Goal: Task Accomplishment & Management: Complete application form

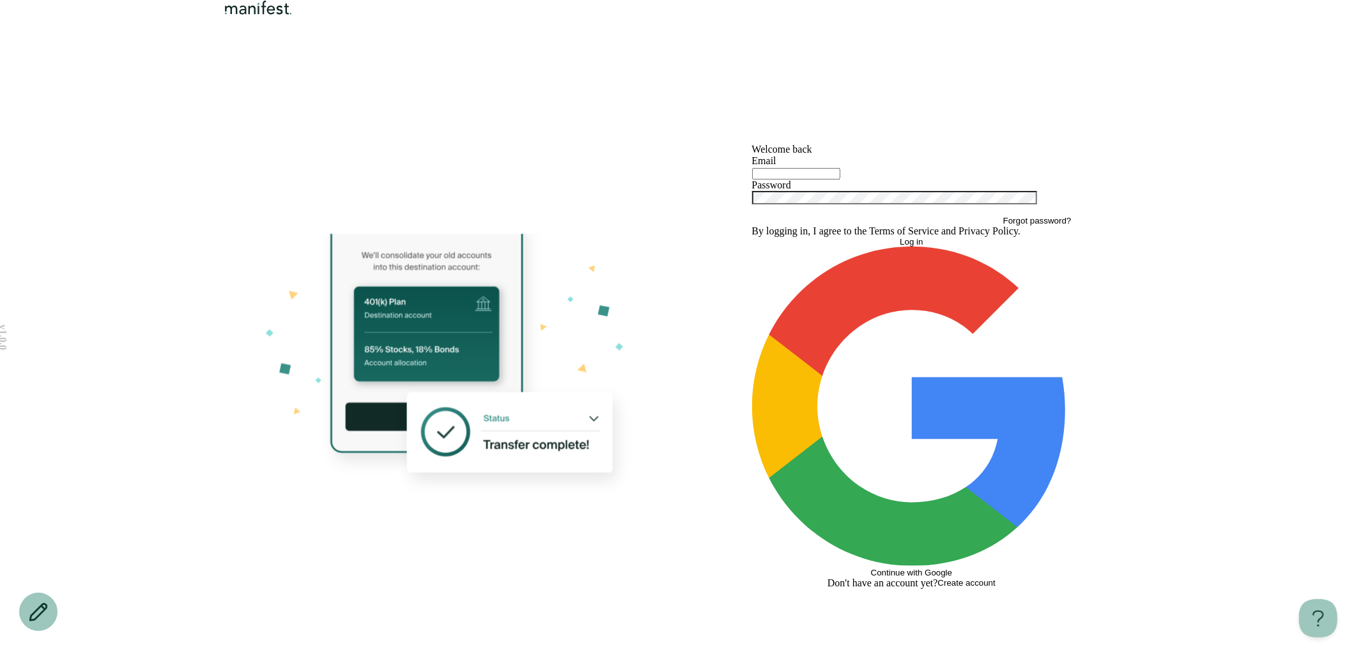
click at [825, 180] on input "text" at bounding box center [796, 174] width 88 height 12
click at [654, 291] on div at bounding box center [452, 367] width 460 height 594
click at [809, 180] on div at bounding box center [912, 173] width 320 height 13
click at [804, 180] on input "text" at bounding box center [796, 174] width 88 height 12
type input "*"
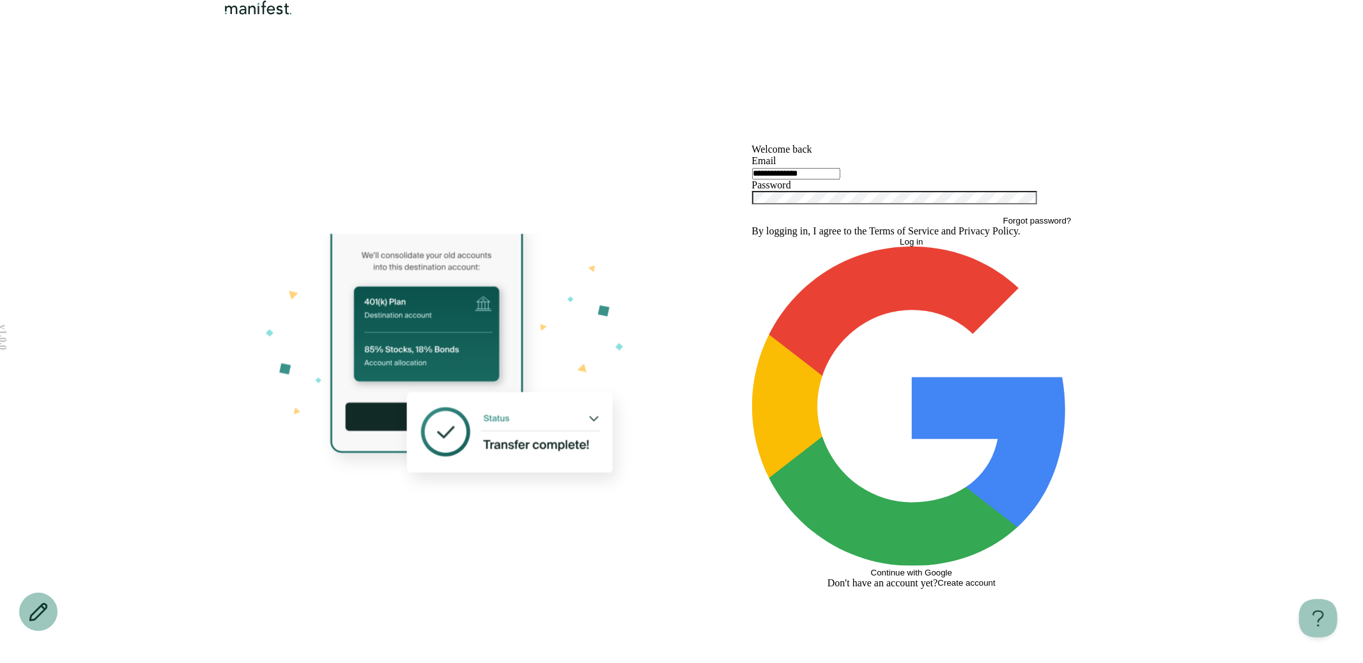
type input "**********"
click at [752, 237] on button "Log in" at bounding box center [912, 242] width 320 height 10
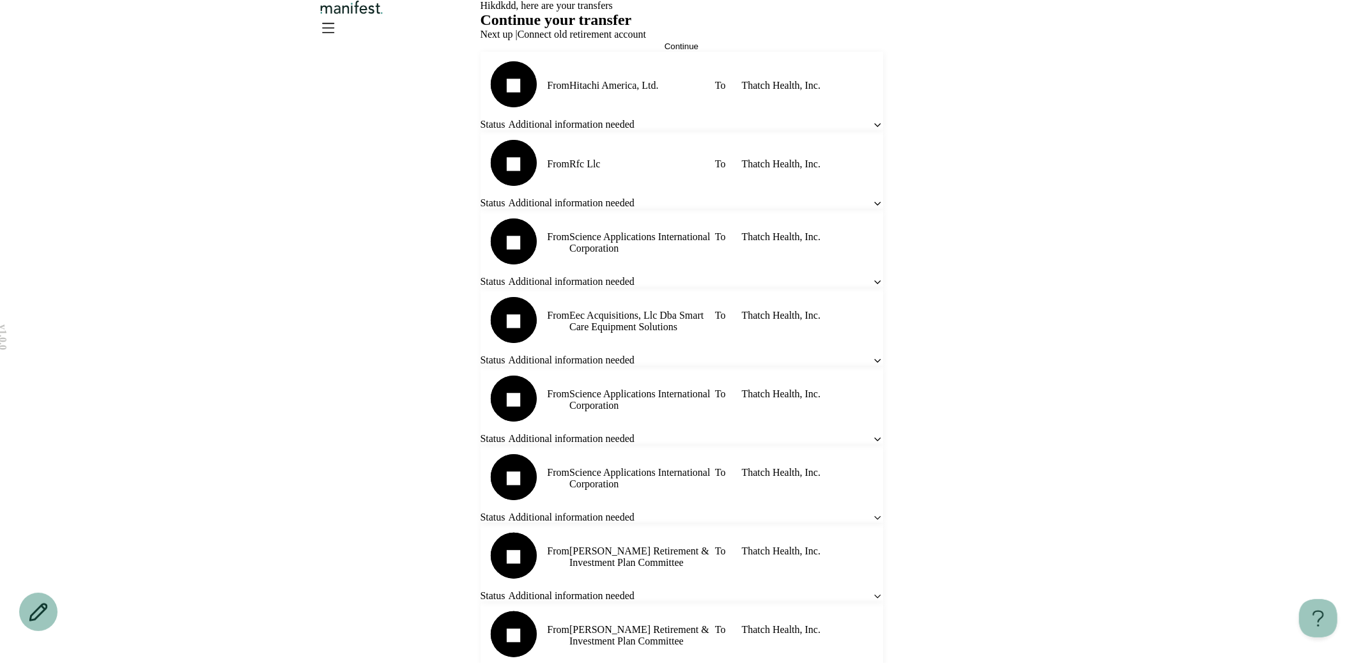
scroll to position [293, 0]
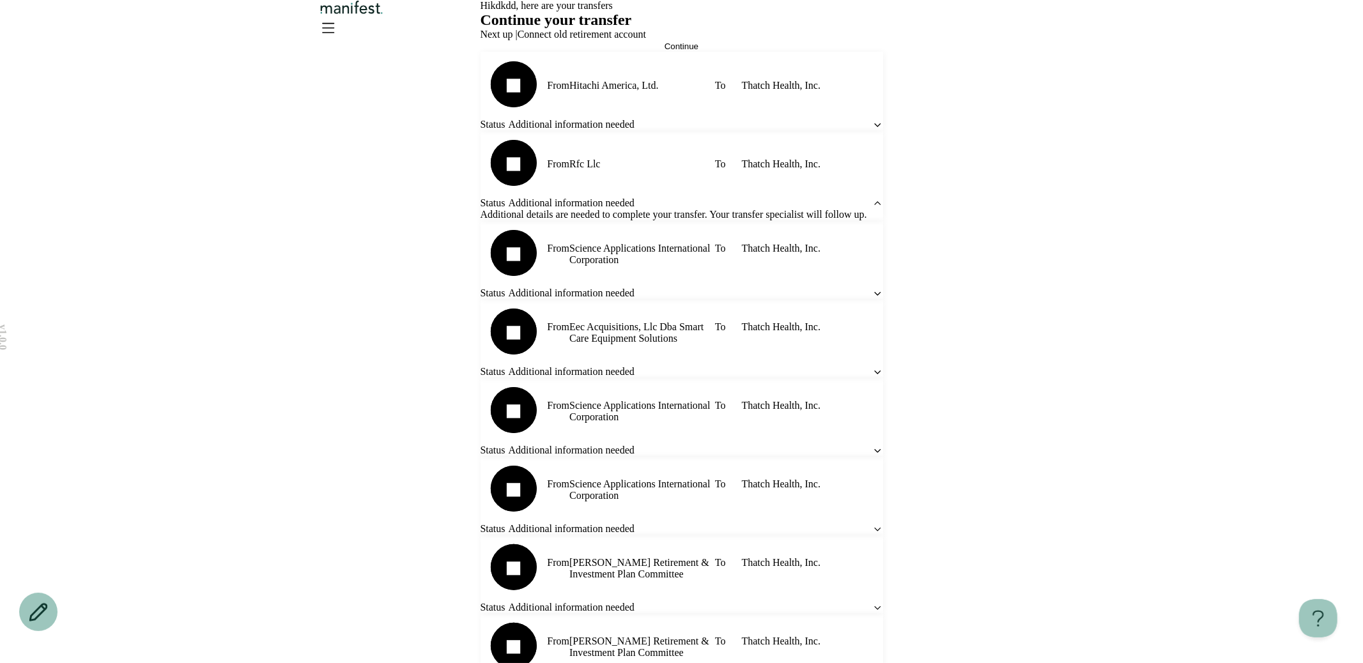
click at [338, 27] on icon "Open menu" at bounding box center [328, 27] width 20 height 20
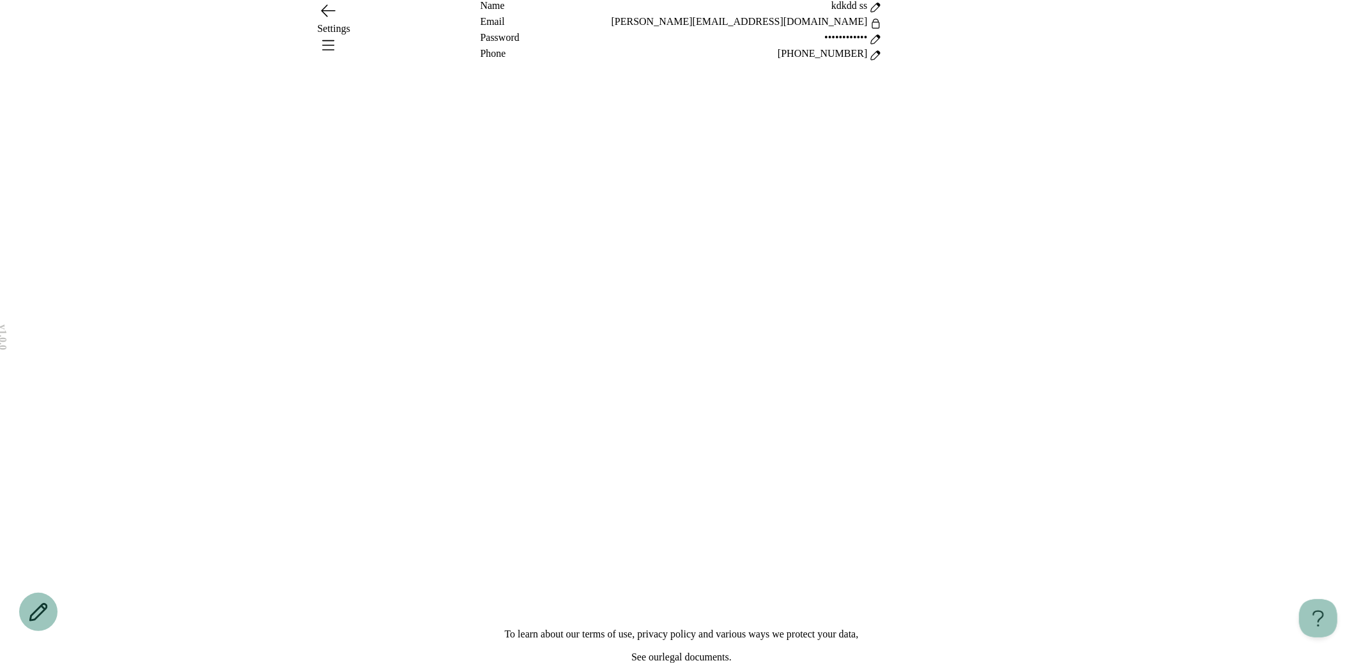
click at [1062, 22] on header "Settings" at bounding box center [681, 35] width 1363 height 70
click at [1049, 26] on div "Settings" at bounding box center [682, 29] width 920 height 58
click at [334, 41] on icon "Open menu" at bounding box center [329, 45] width 12 height 9
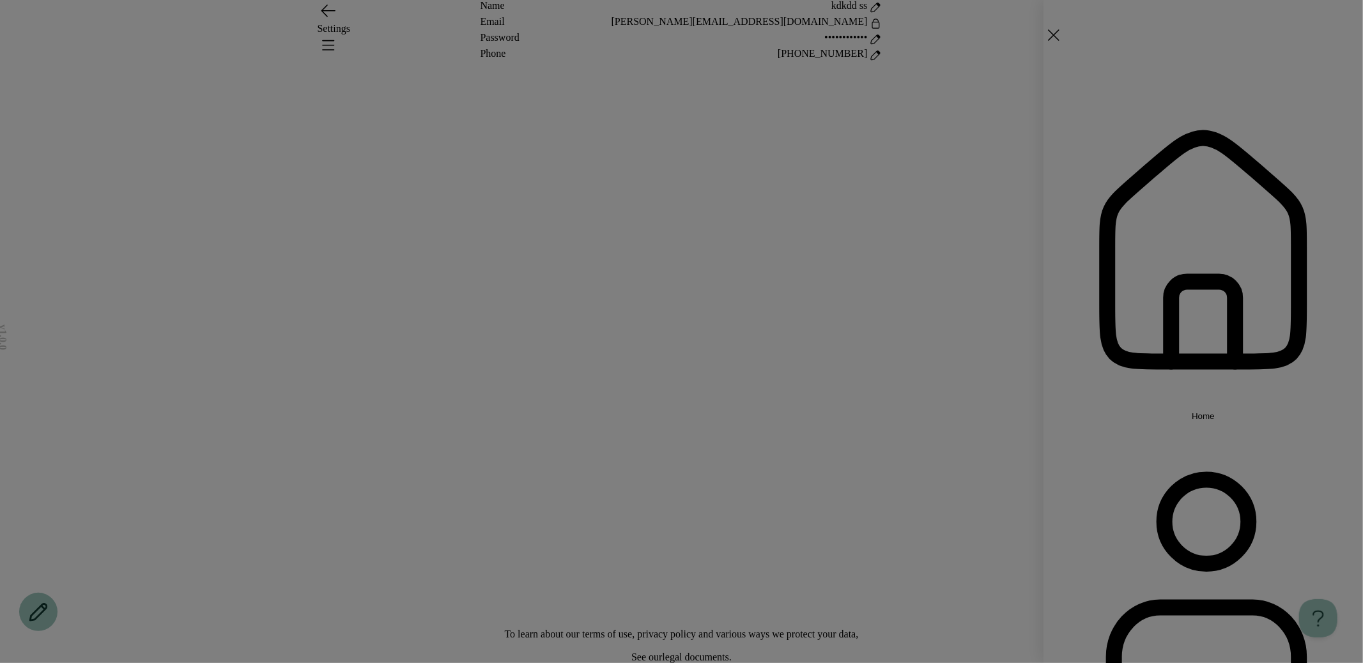
click at [1192, 412] on span "Home" at bounding box center [1203, 417] width 23 height 10
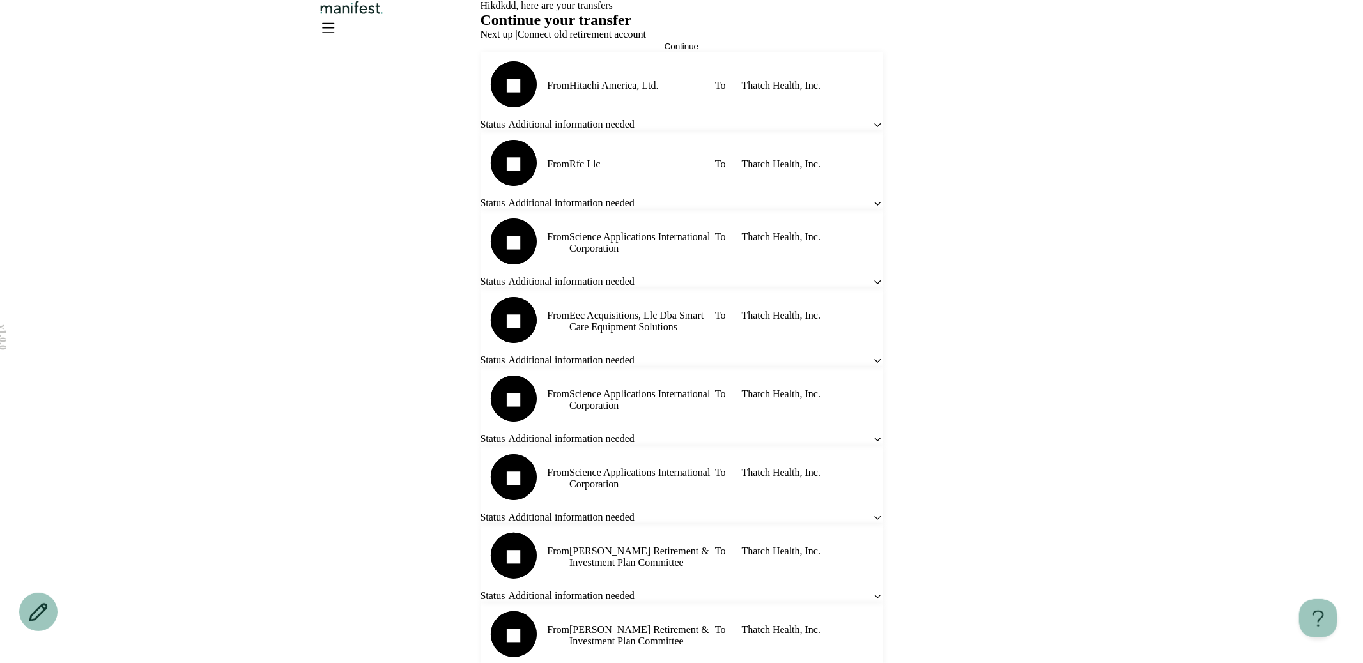
click at [630, 51] on button "Continue" at bounding box center [682, 47] width 403 height 10
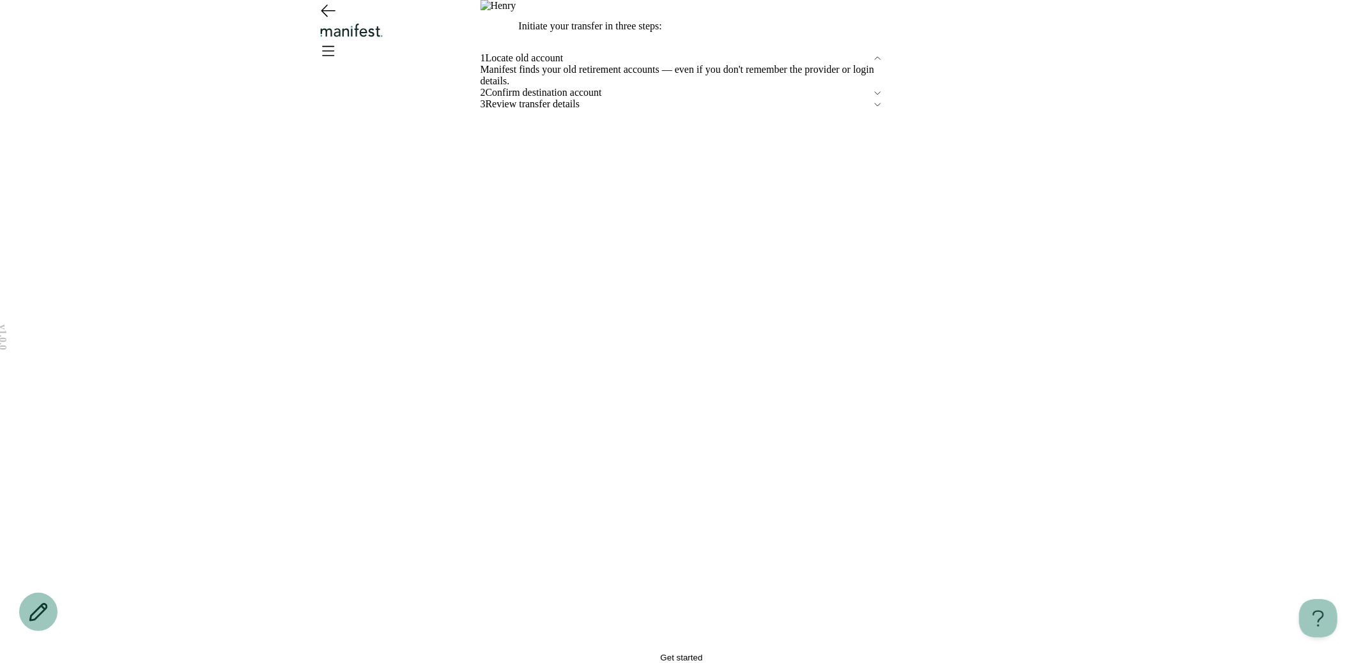
click at [589, 653] on button "Get started" at bounding box center [682, 658] width 403 height 10
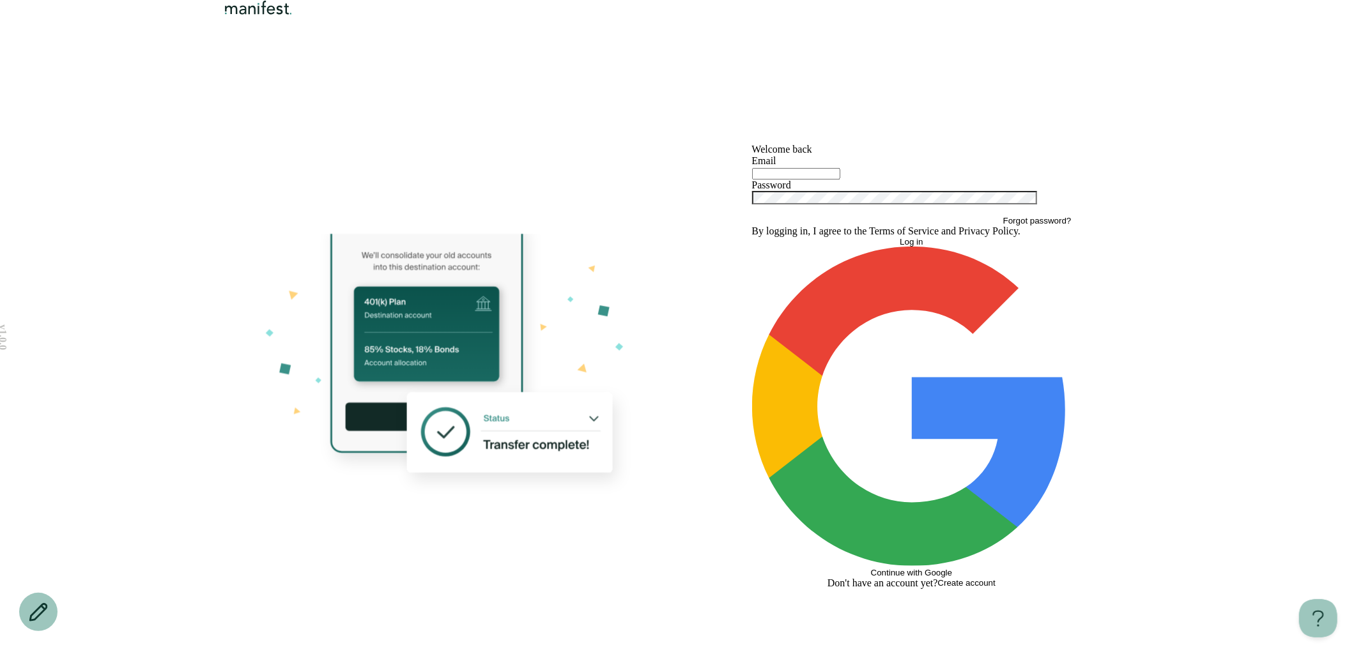
click at [777, 180] on input "text" at bounding box center [796, 174] width 88 height 12
type input "**********"
click at [752, 237] on button "Log in" at bounding box center [912, 242] width 320 height 10
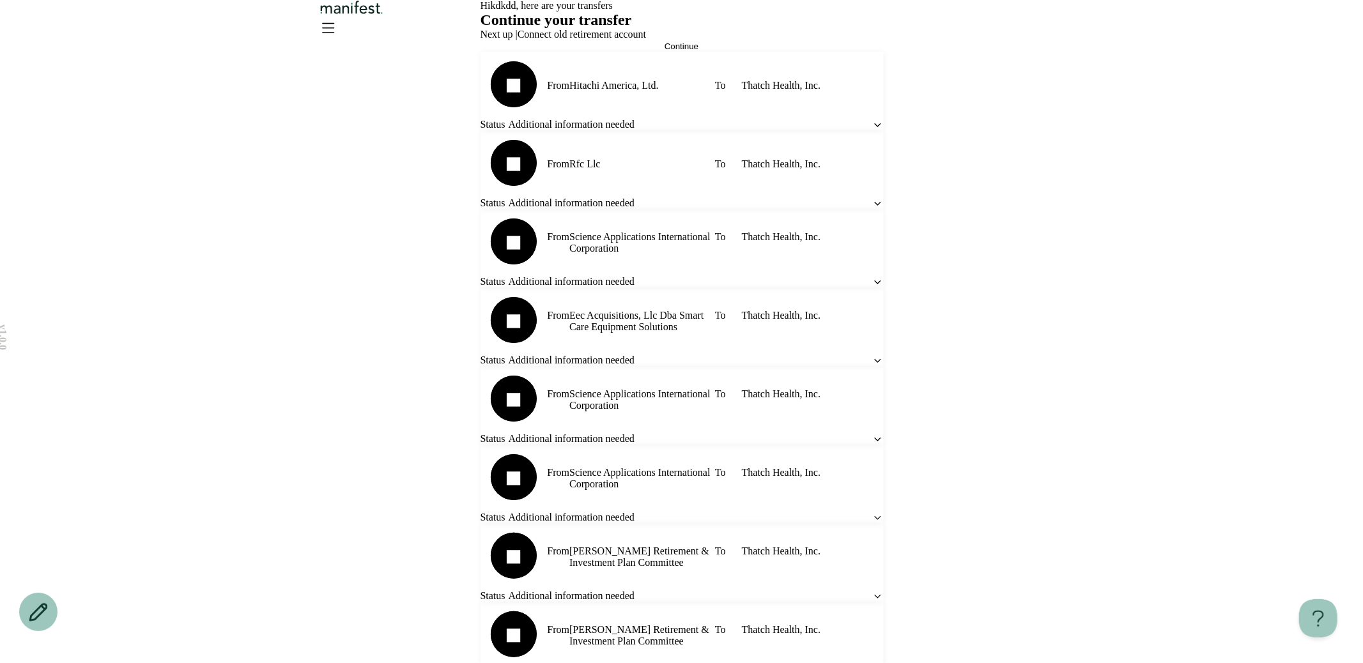
click at [615, 51] on button "Continue" at bounding box center [682, 47] width 403 height 10
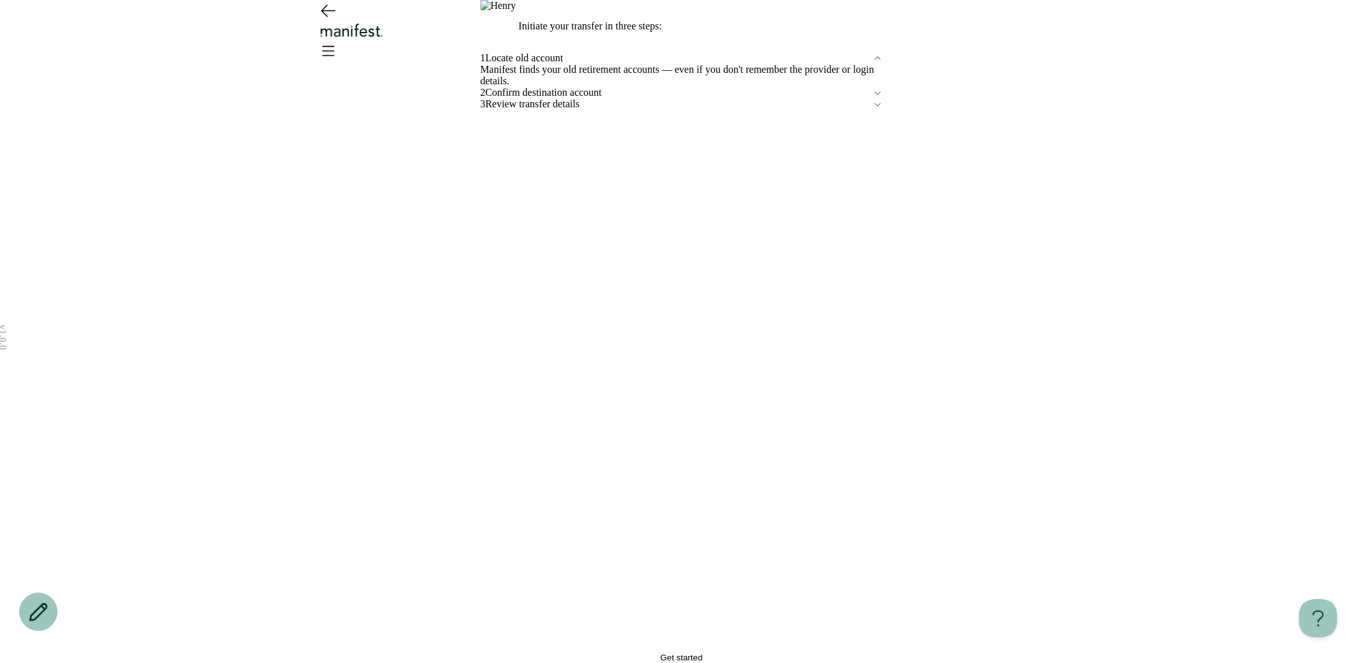
click at [601, 612] on div "Initiate your transfer in three steps: 1 Locate old account Manifest finds your…" at bounding box center [682, 331] width 403 height 663
click at [664, 653] on span "Get started" at bounding box center [682, 658] width 42 height 10
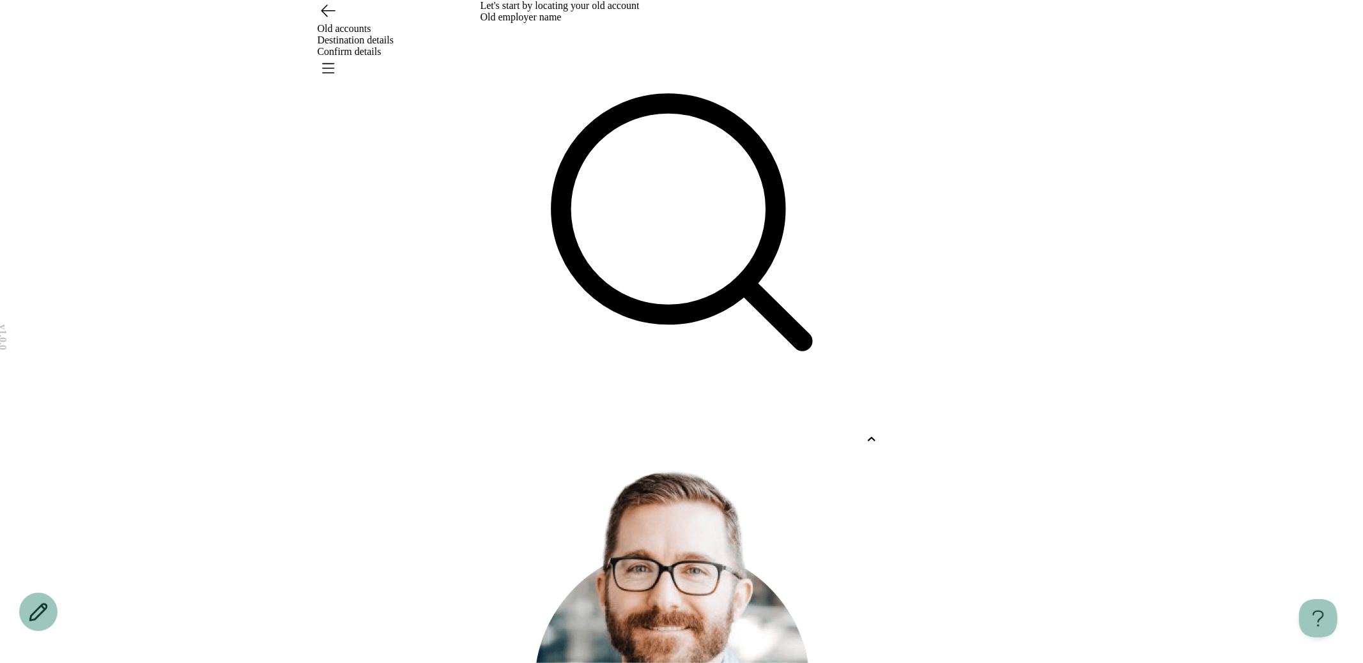
click at [585, 434] on div at bounding box center [671, 440] width 380 height 12
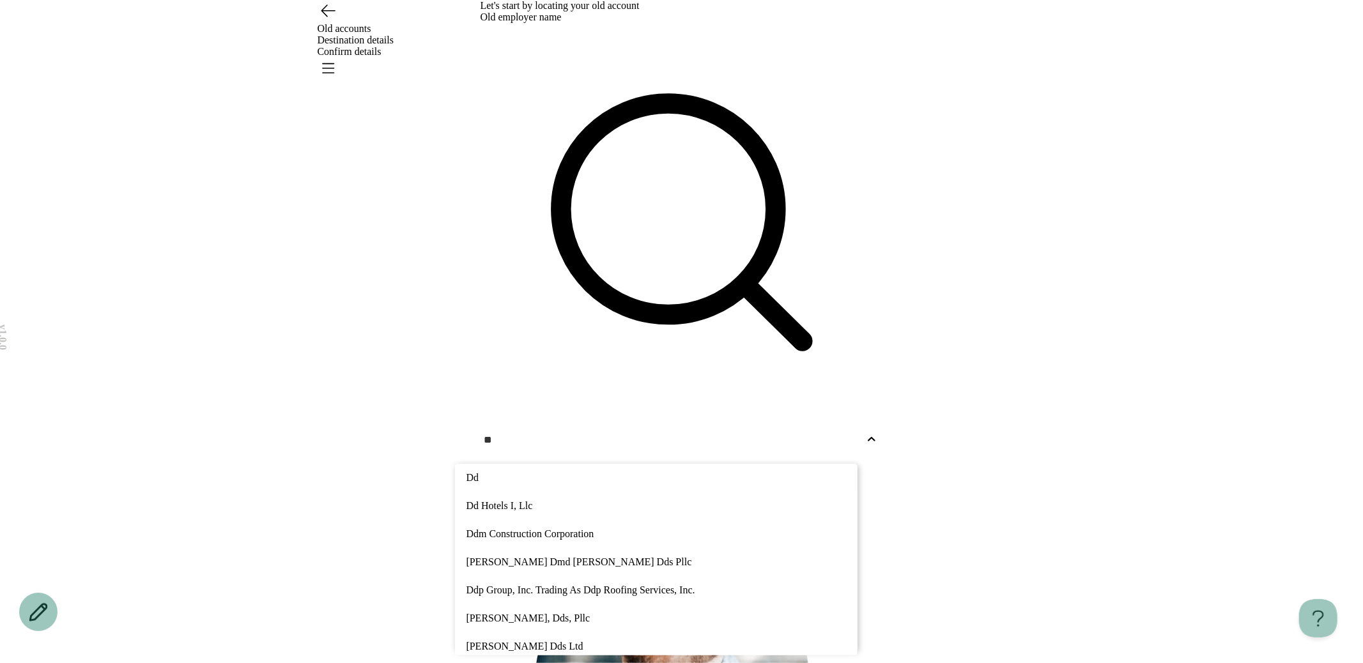
type input "**"
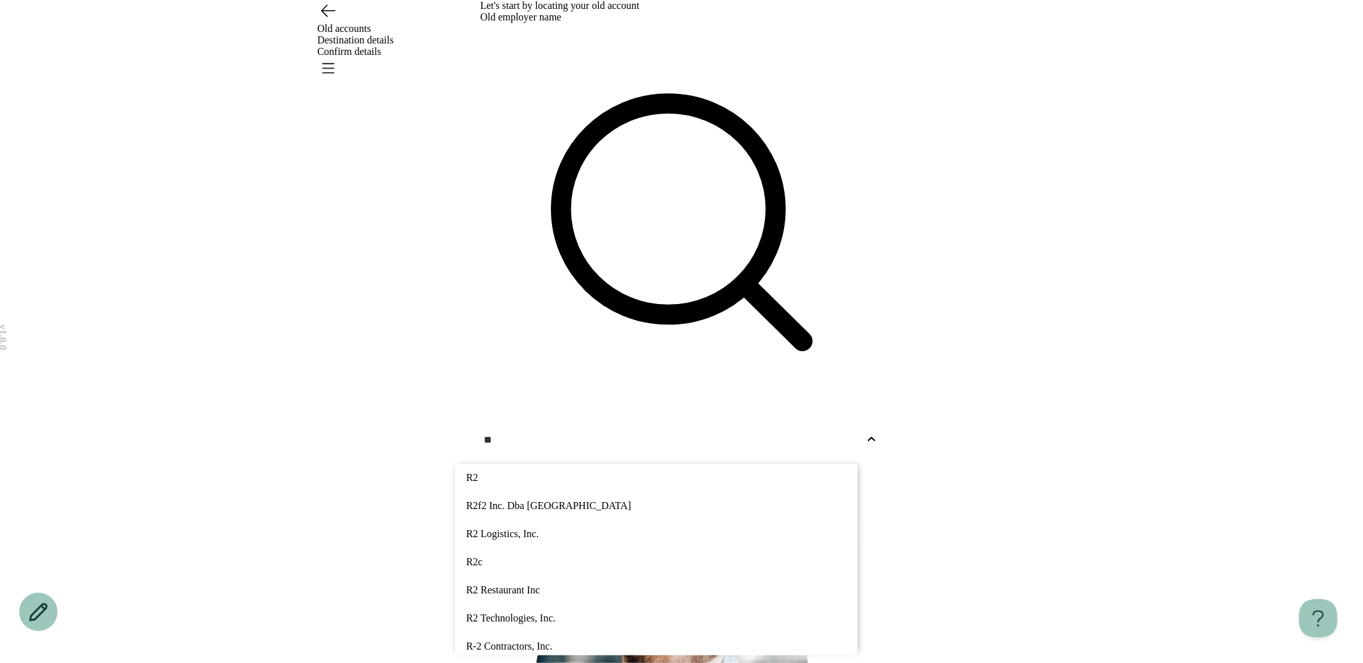
click at [545, 527] on p "R2 Logistics, Inc." at bounding box center [657, 534] width 380 height 15
type input "**"
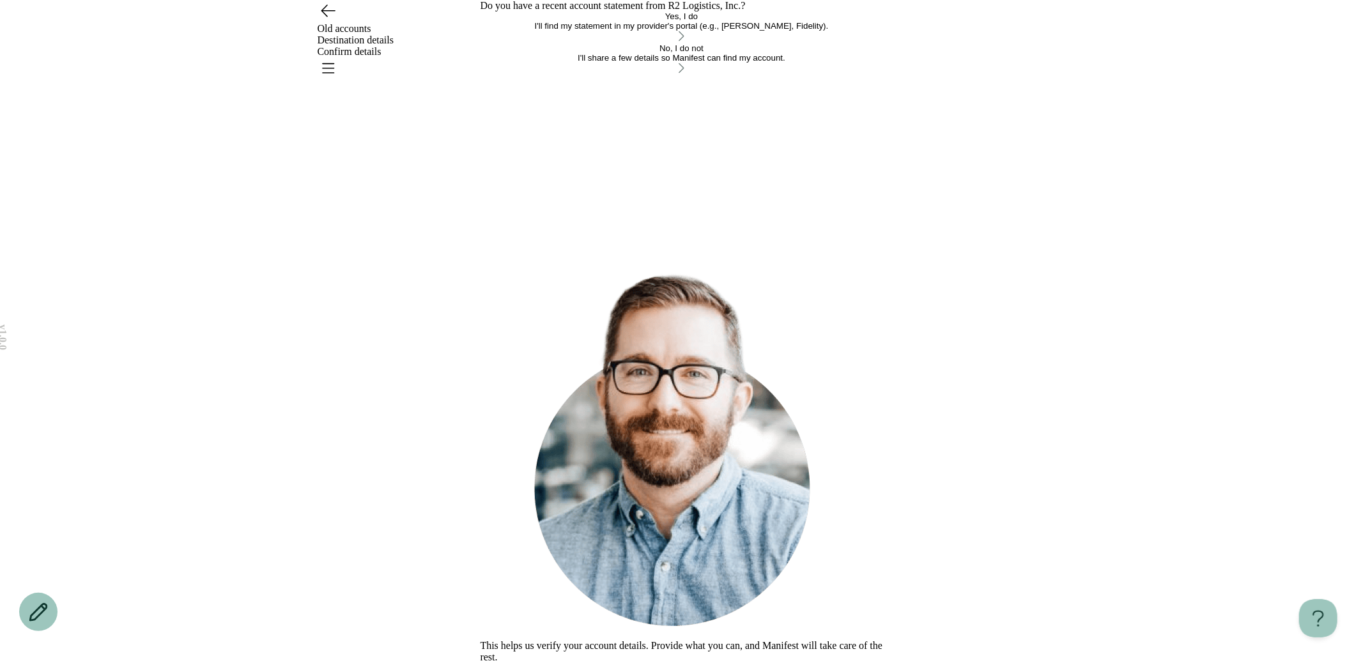
click at [644, 43] on button "Yes, I do I'll find my statement in my provider's portal (e.g., [PERSON_NAME], …" at bounding box center [682, 28] width 403 height 32
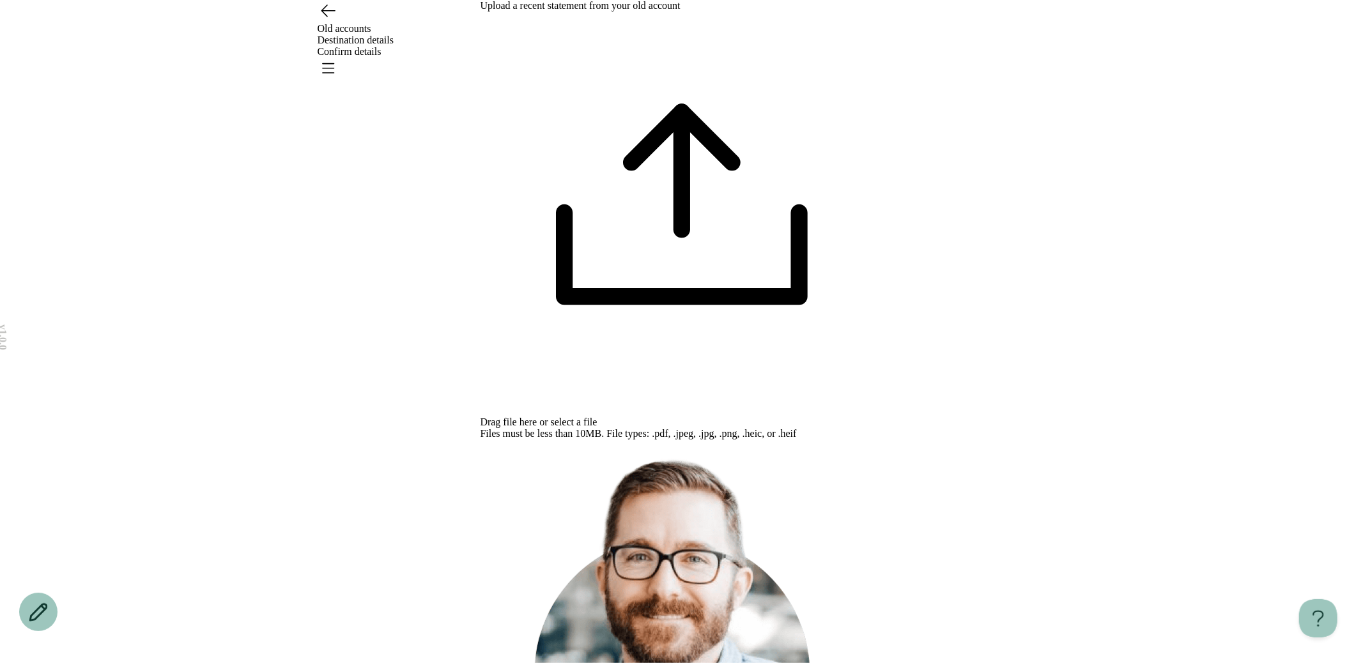
click at [598, 417] on span "select a file" at bounding box center [574, 422] width 47 height 11
click at [692, 631] on div "To find your statement, log into your old provider account, type "Statement" in…" at bounding box center [682, 650] width 403 height 421
click at [330, 20] on icon "Go back" at bounding box center [328, 10] width 20 height 20
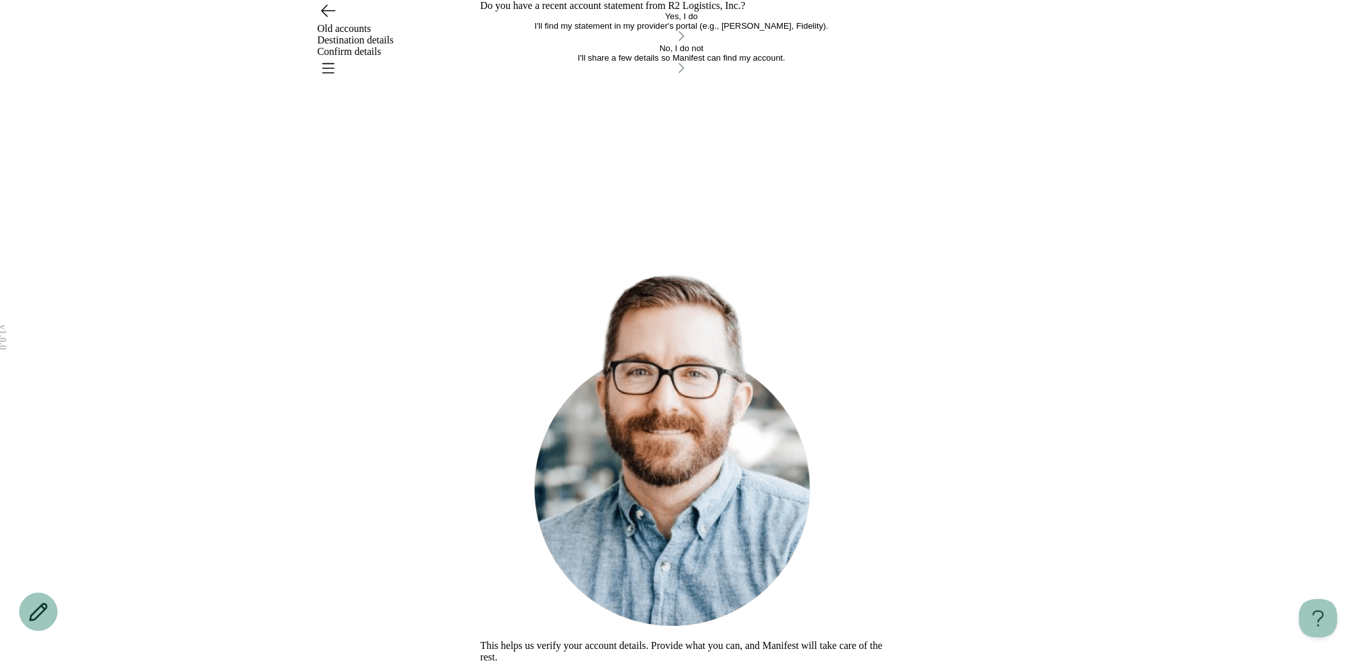
click at [628, 63] on div "I'll share a few details so Manifest can find my account." at bounding box center [682, 58] width 403 height 10
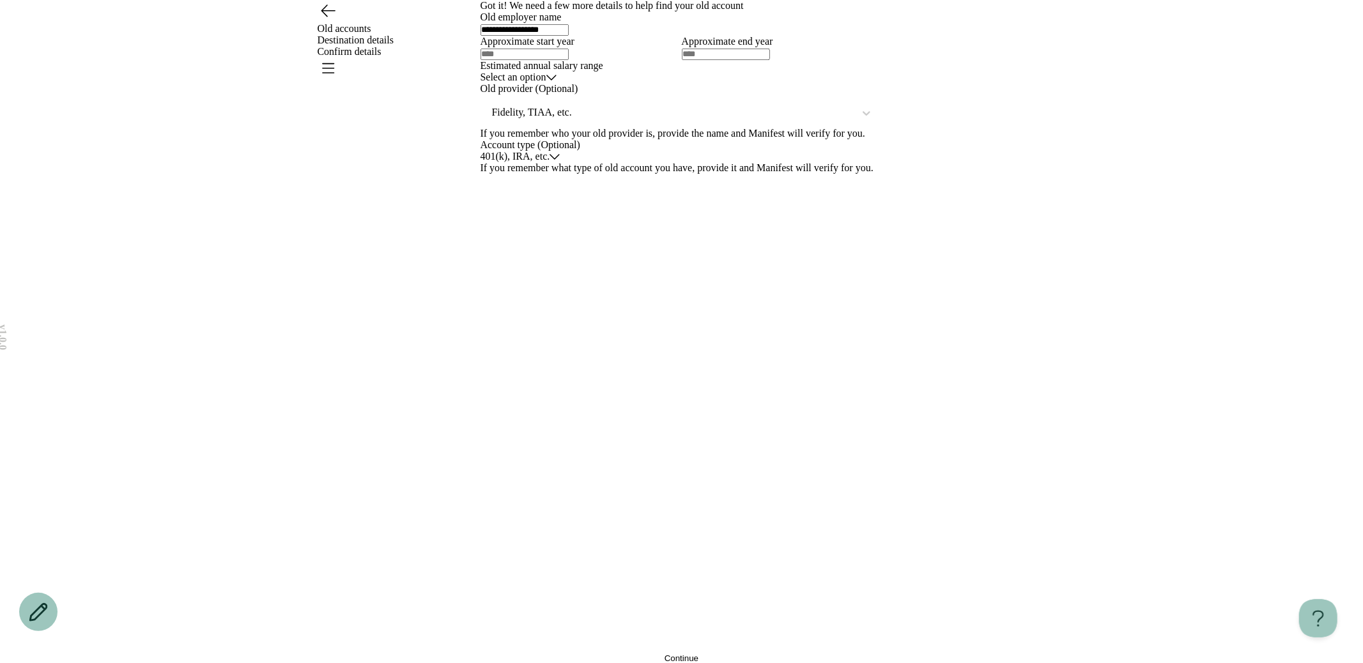
click at [570, 610] on div "**********" at bounding box center [682, 331] width 403 height 663
click at [542, 60] on input "text" at bounding box center [525, 55] width 88 height 12
type input "****"
click at [506, 349] on html "**********" at bounding box center [681, 331] width 1363 height 663
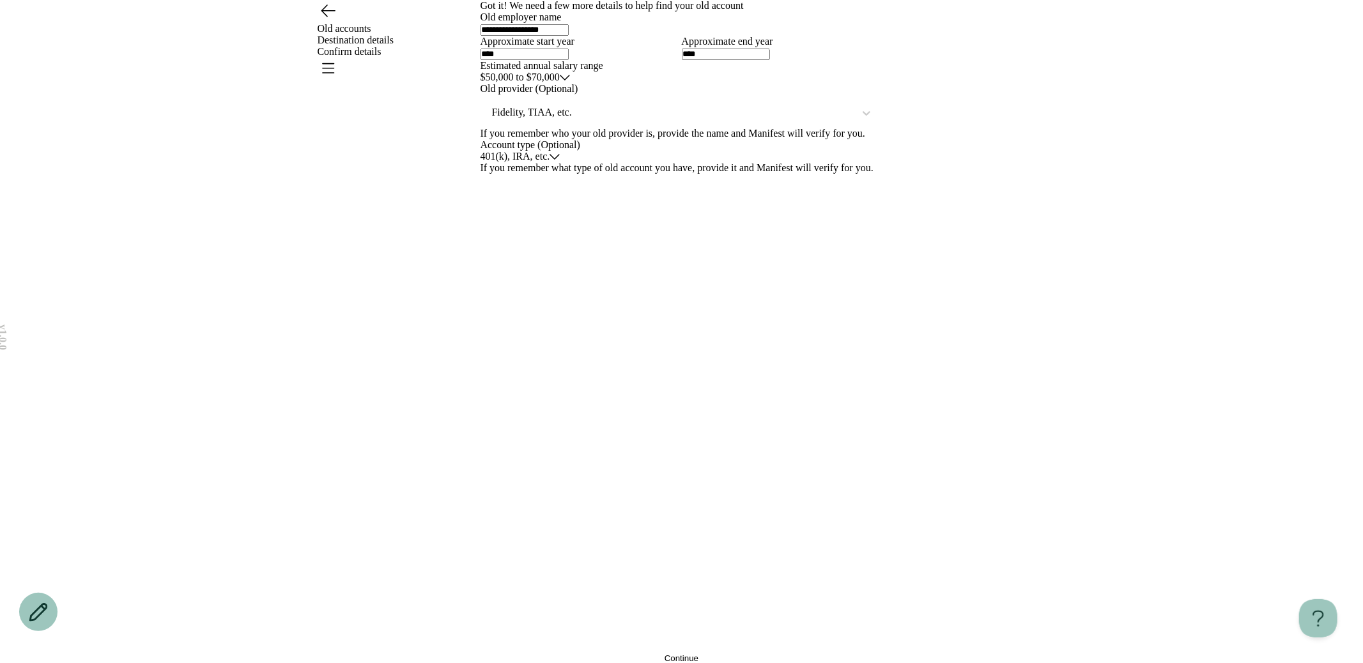
click at [539, 121] on div at bounding box center [673, 113] width 364 height 16
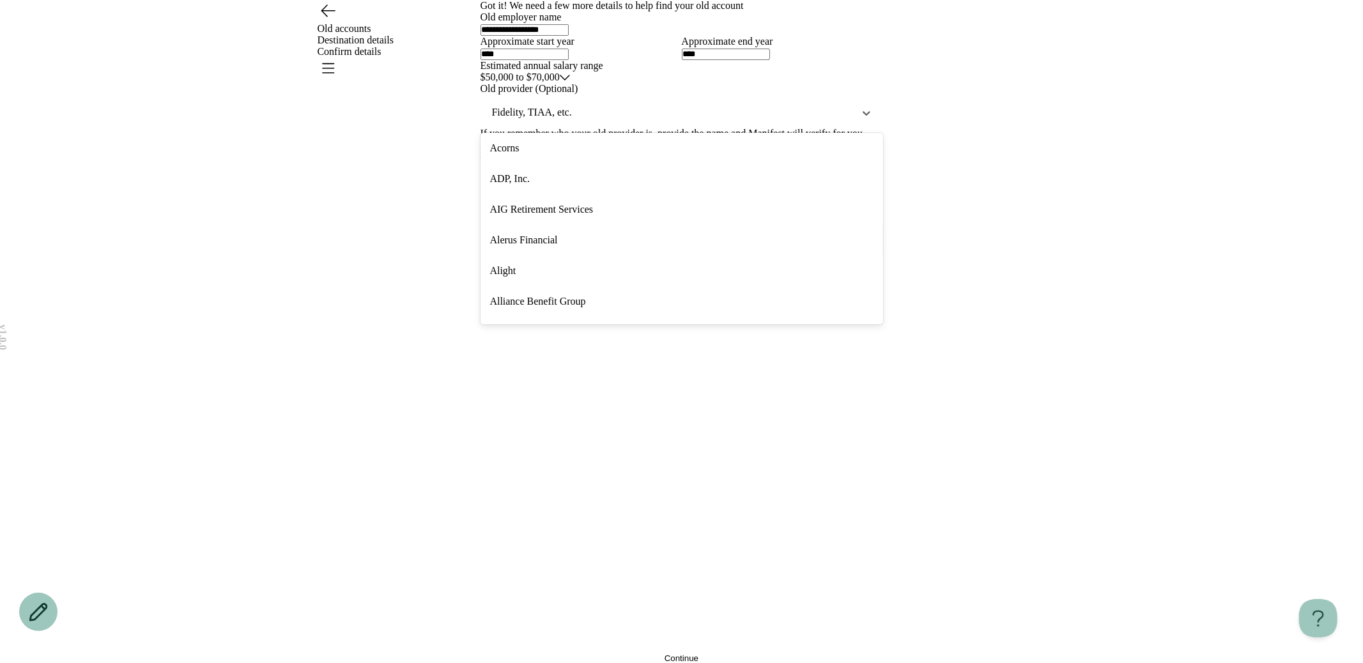
click at [525, 256] on div "Alerus Financial" at bounding box center [682, 240] width 403 height 31
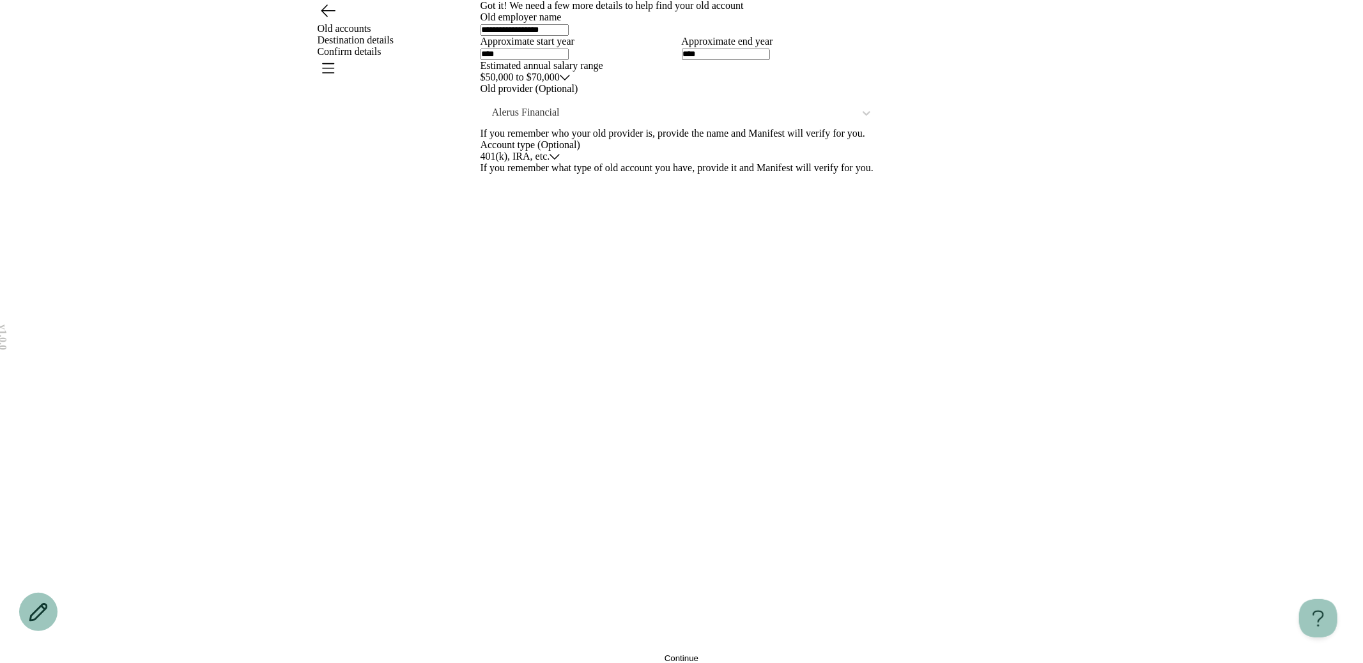
click at [530, 654] on button "Continue" at bounding box center [682, 659] width 403 height 10
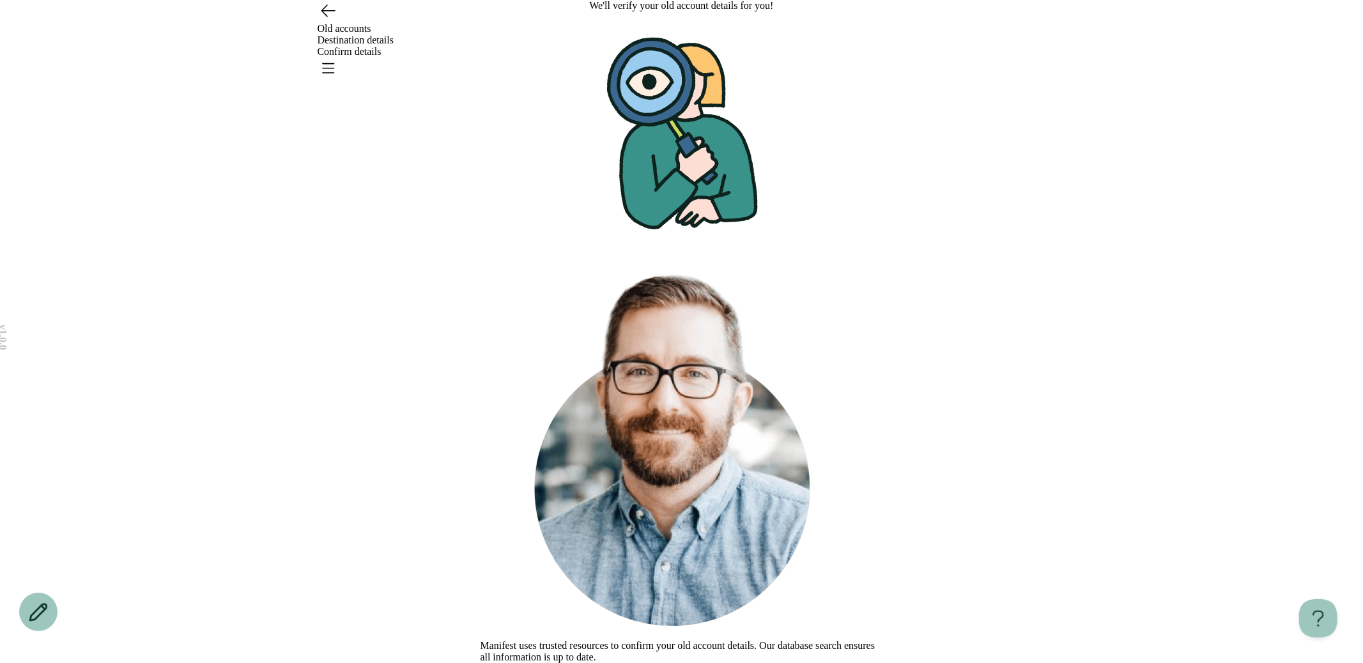
click at [514, 663] on button "Continue" at bounding box center [498, 670] width 34 height 10
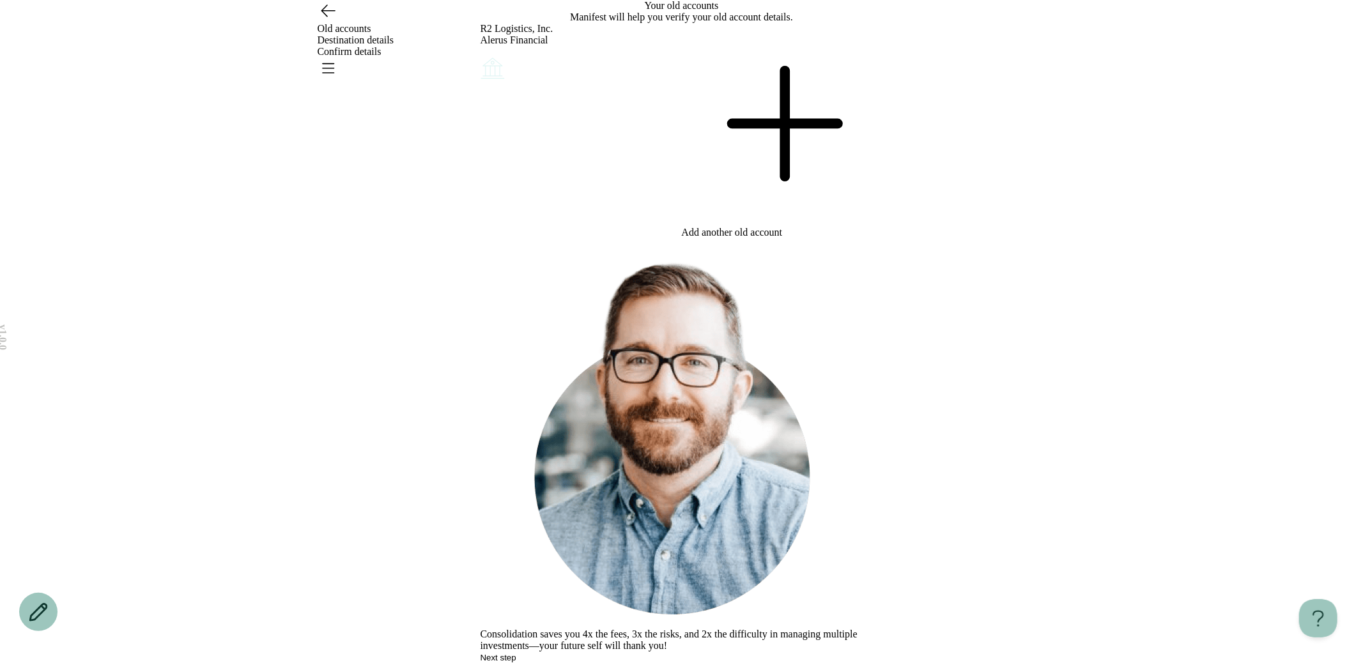
click at [481, 55] on icon "Account options" at bounding box center [481, 55] width 0 height 0
click at [495, 68] on button "Edit" at bounding box center [488, 64] width 15 height 10
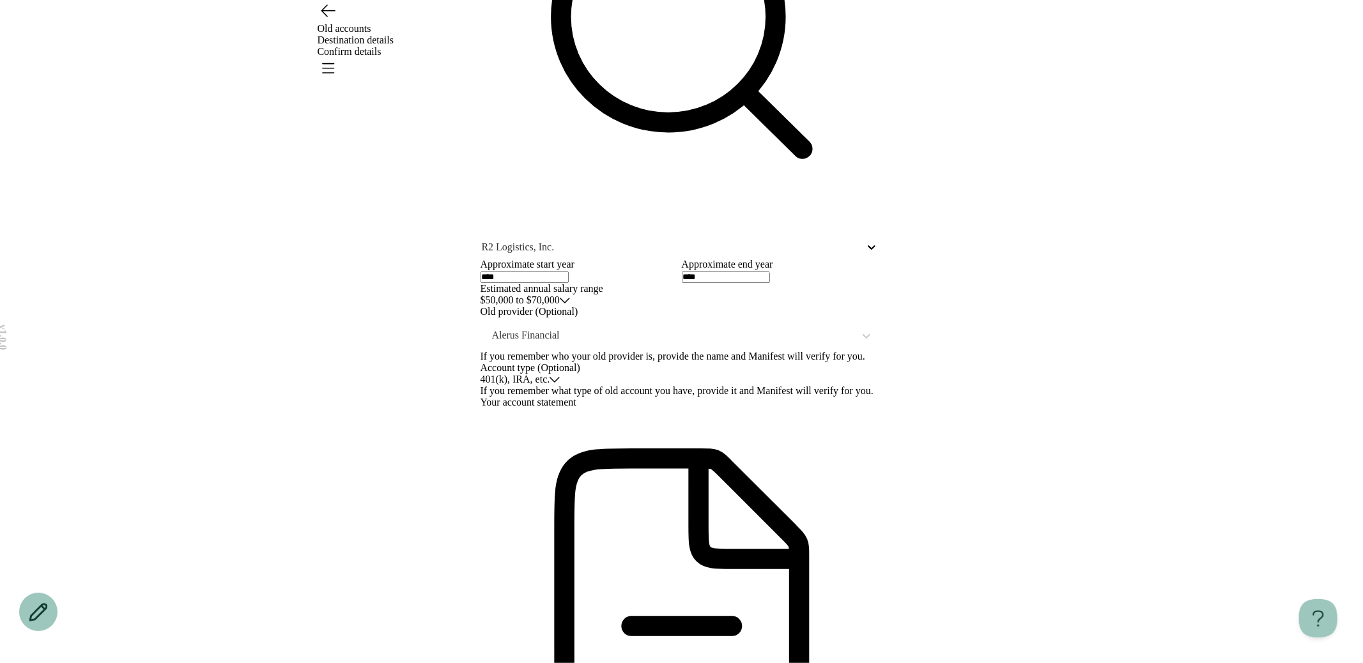
scroll to position [289, 0]
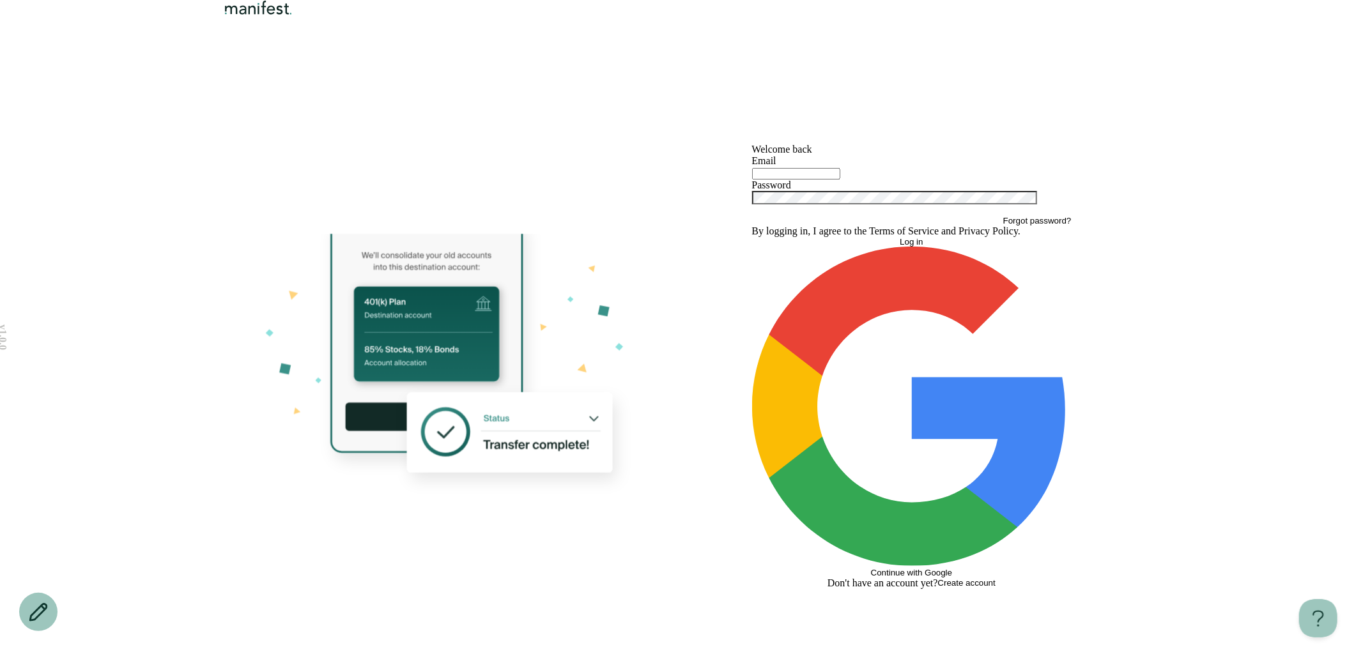
click at [787, 180] on input "text" at bounding box center [796, 174] width 88 height 12
type input "**********"
click at [752, 237] on button "Log in" at bounding box center [912, 242] width 320 height 10
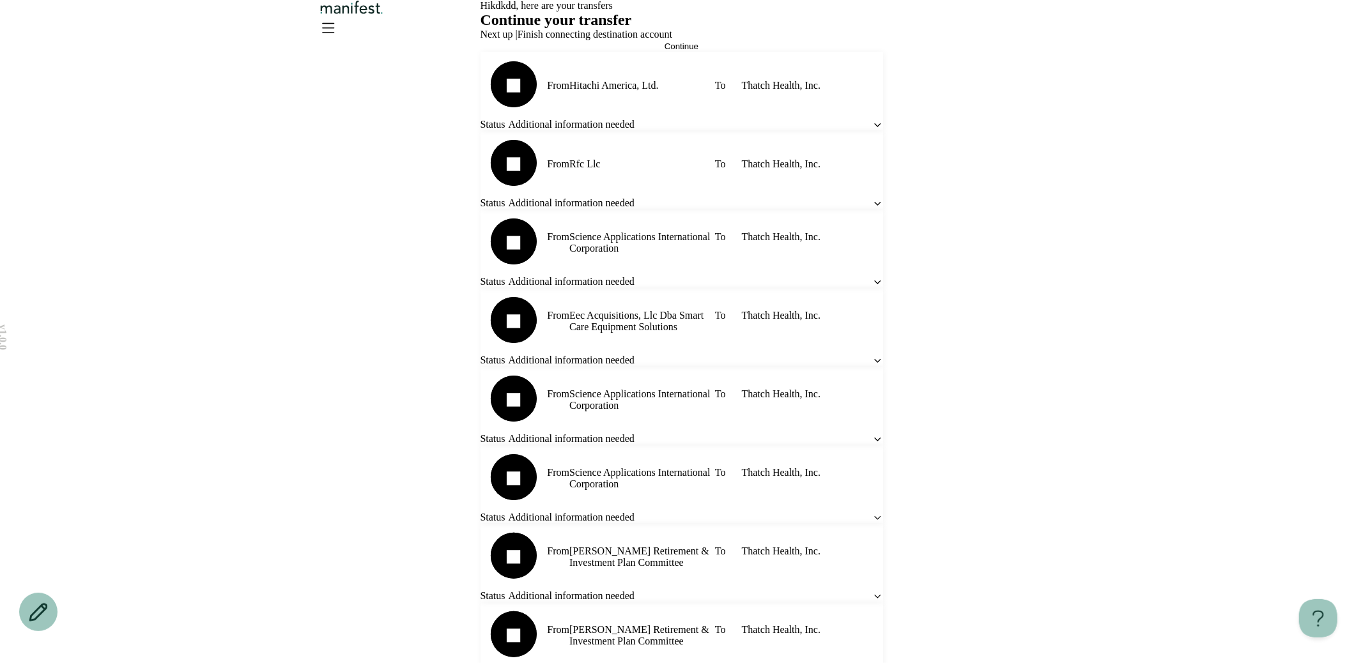
click at [700, 51] on button "Continue" at bounding box center [682, 47] width 403 height 10
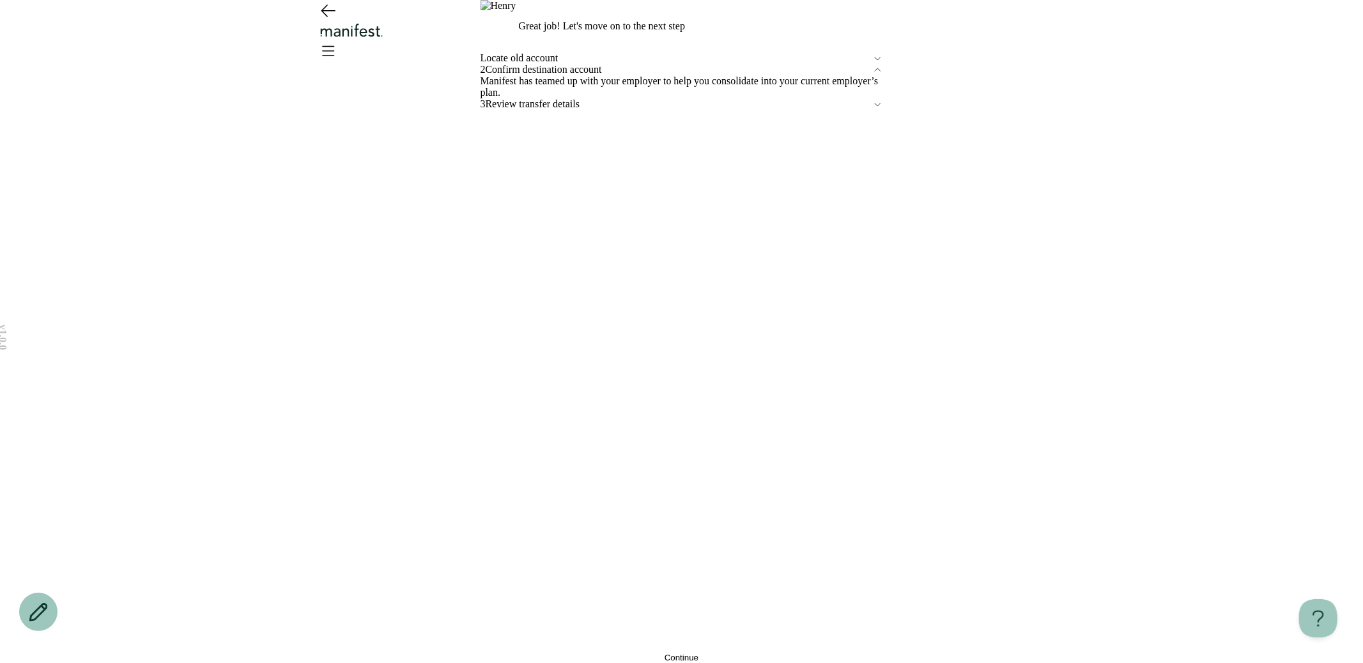
click at [619, 653] on button "Continue" at bounding box center [682, 658] width 403 height 10
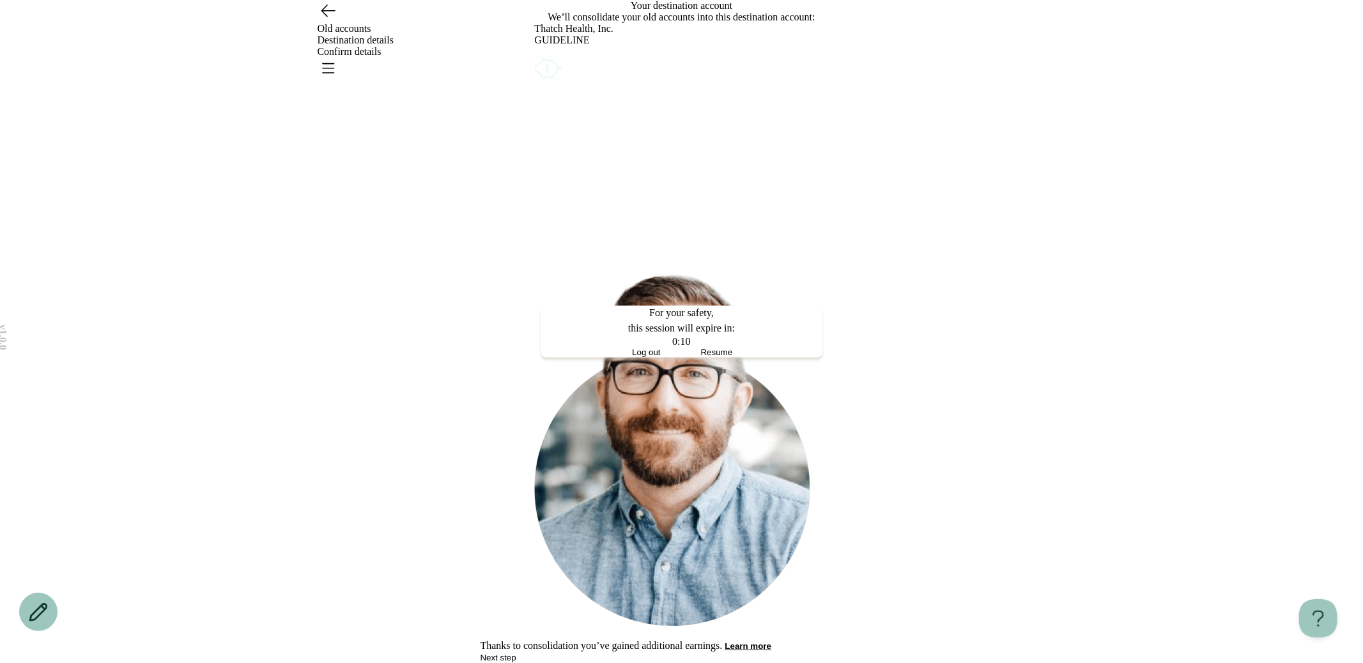
click at [660, 358] on button "Log out" at bounding box center [647, 353] width 70 height 10
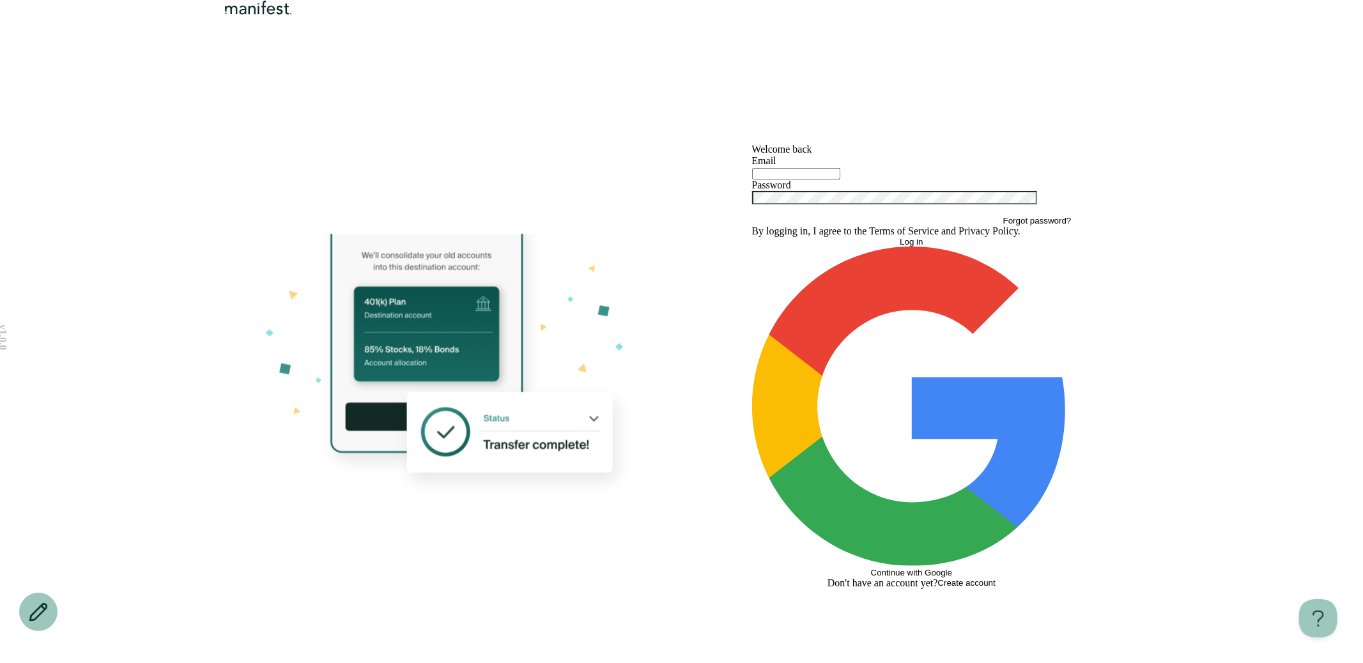
click at [738, 412] on div "Welcome back Email Password Forgot password? By logging in, I agree to the Term…" at bounding box center [912, 367] width 460 height 594
